Goal: Entertainment & Leisure: Consume media (video, audio)

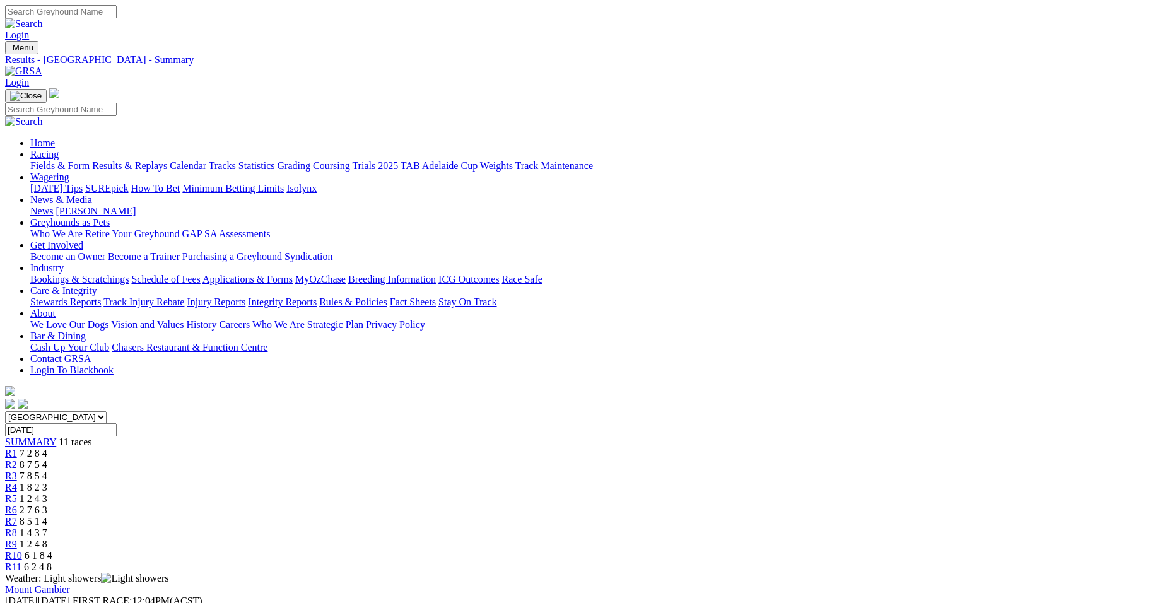
click at [17, 482] on span "R4" at bounding box center [11, 487] width 12 height 11
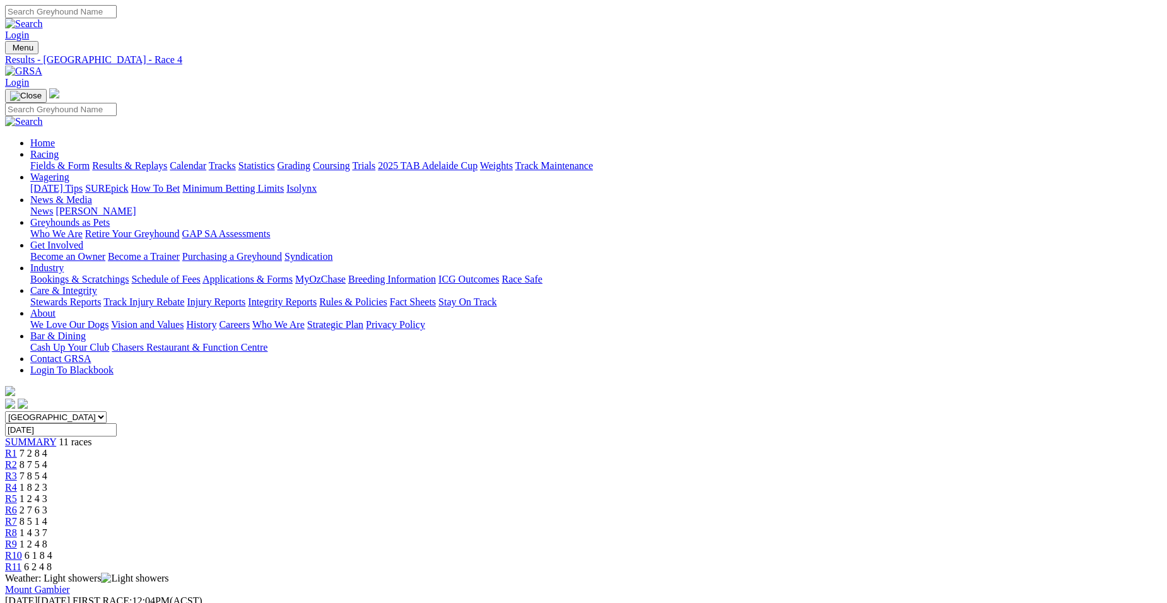
click at [17, 448] on span "R1" at bounding box center [11, 453] width 12 height 11
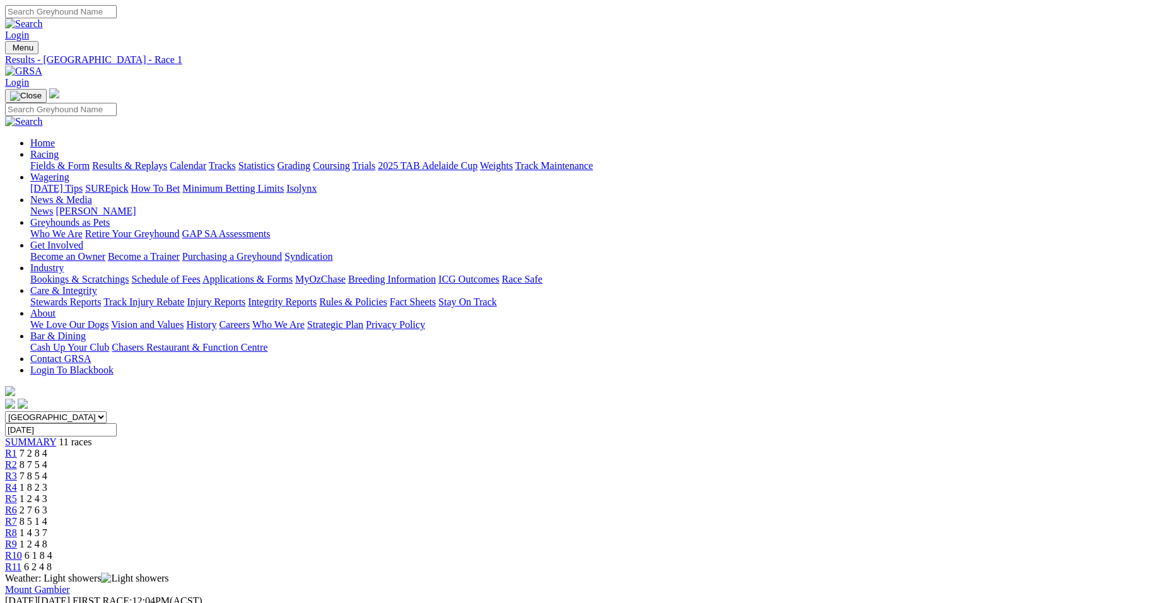
click at [17, 527] on span "R8" at bounding box center [11, 532] width 12 height 11
